Goal: Information Seeking & Learning: Learn about a topic

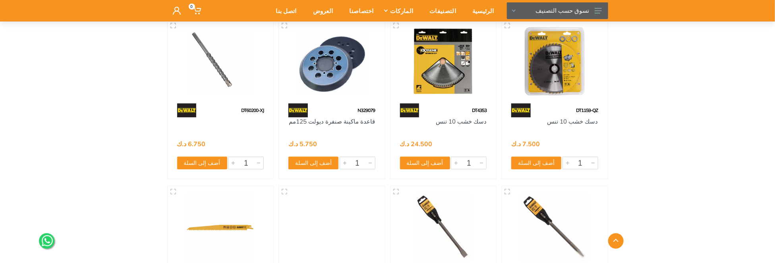
scroll to position [4805, 0]
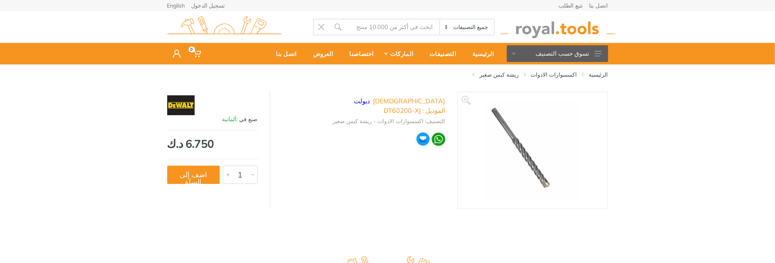
click at [546, 178] on img at bounding box center [532, 150] width 93 height 100
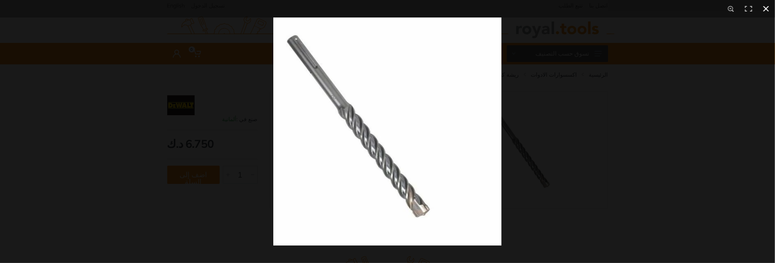
click at [38, 138] on div at bounding box center [387, 131] width 775 height 263
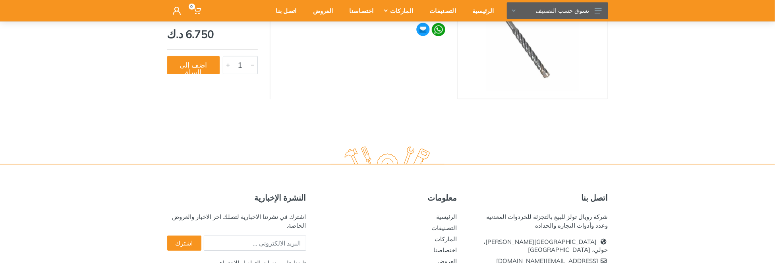
scroll to position [190, 0]
